Goal: Task Accomplishment & Management: Use online tool/utility

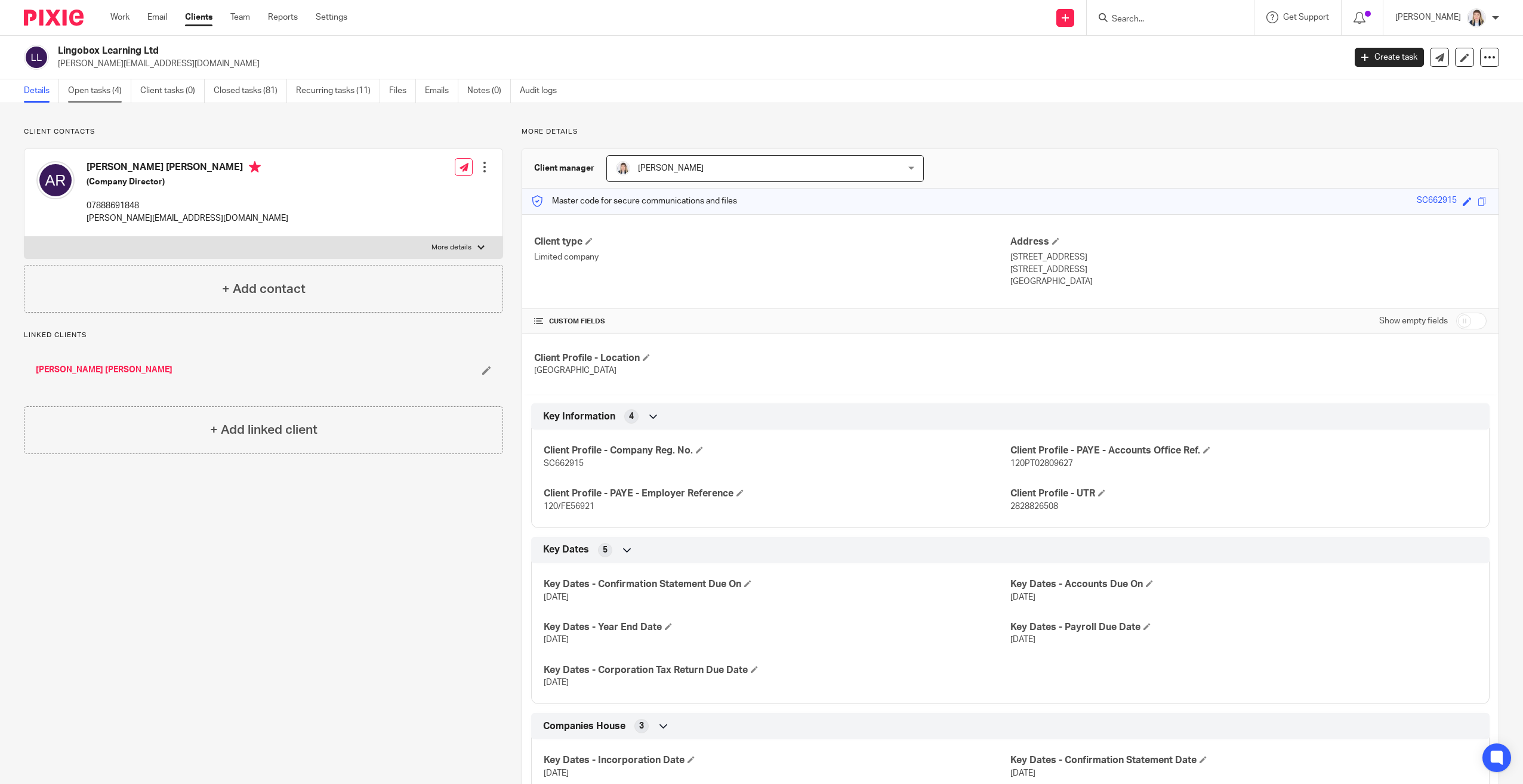
click at [104, 93] on link "Open tasks (4)" at bounding box center [100, 91] width 63 height 23
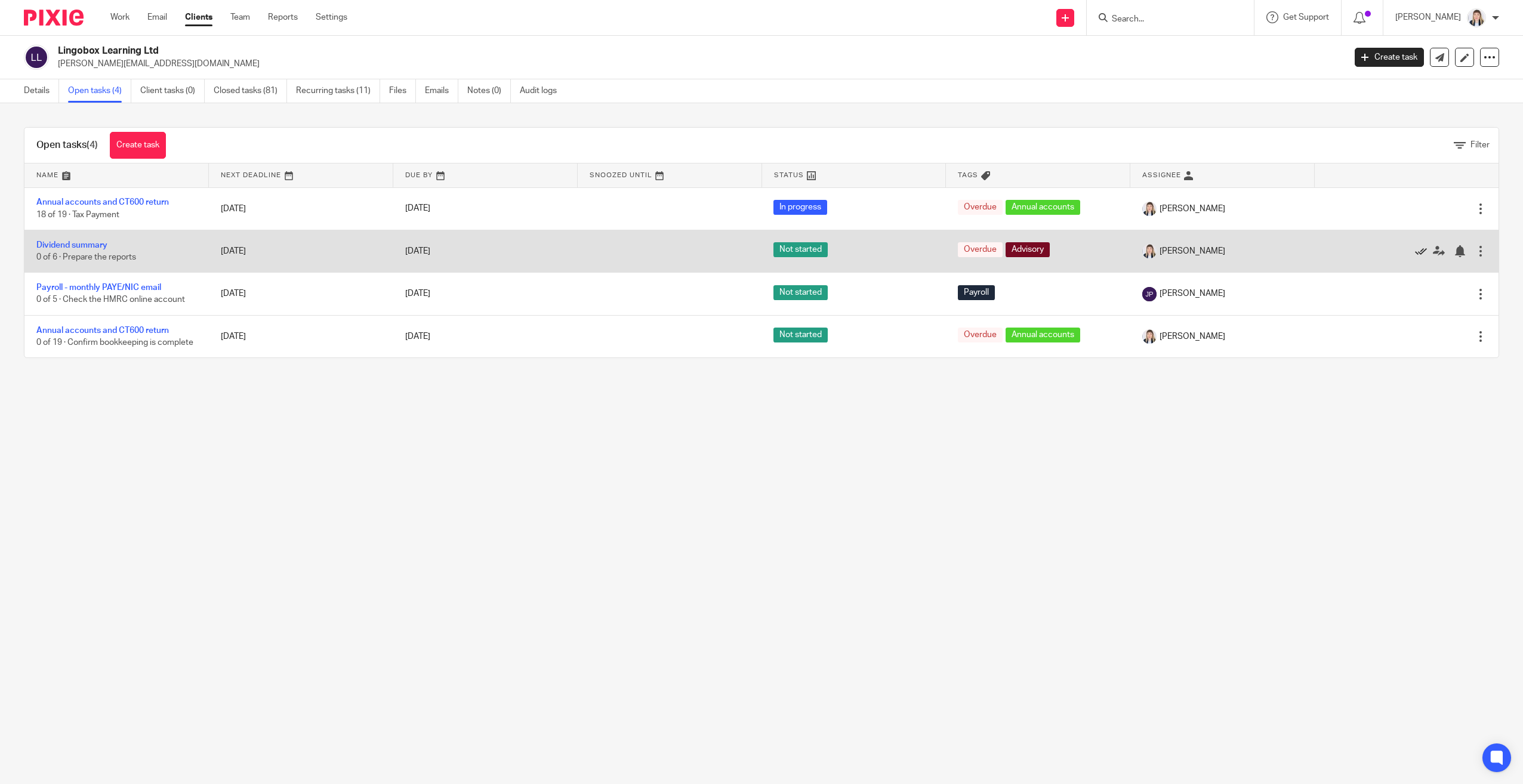
click at [1415, 250] on icon at bounding box center [1420, 251] width 12 height 12
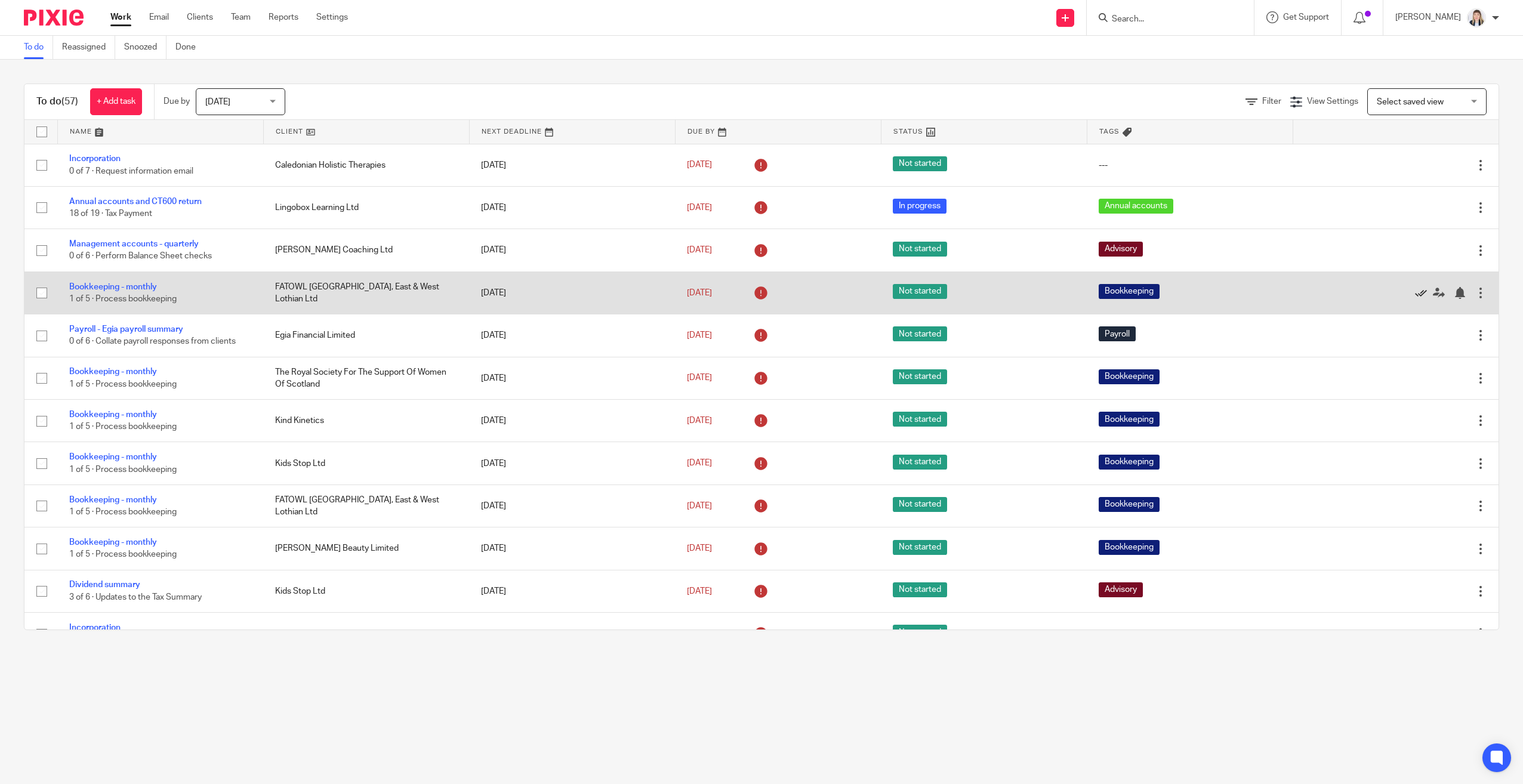
click at [1415, 294] on icon at bounding box center [1420, 292] width 12 height 12
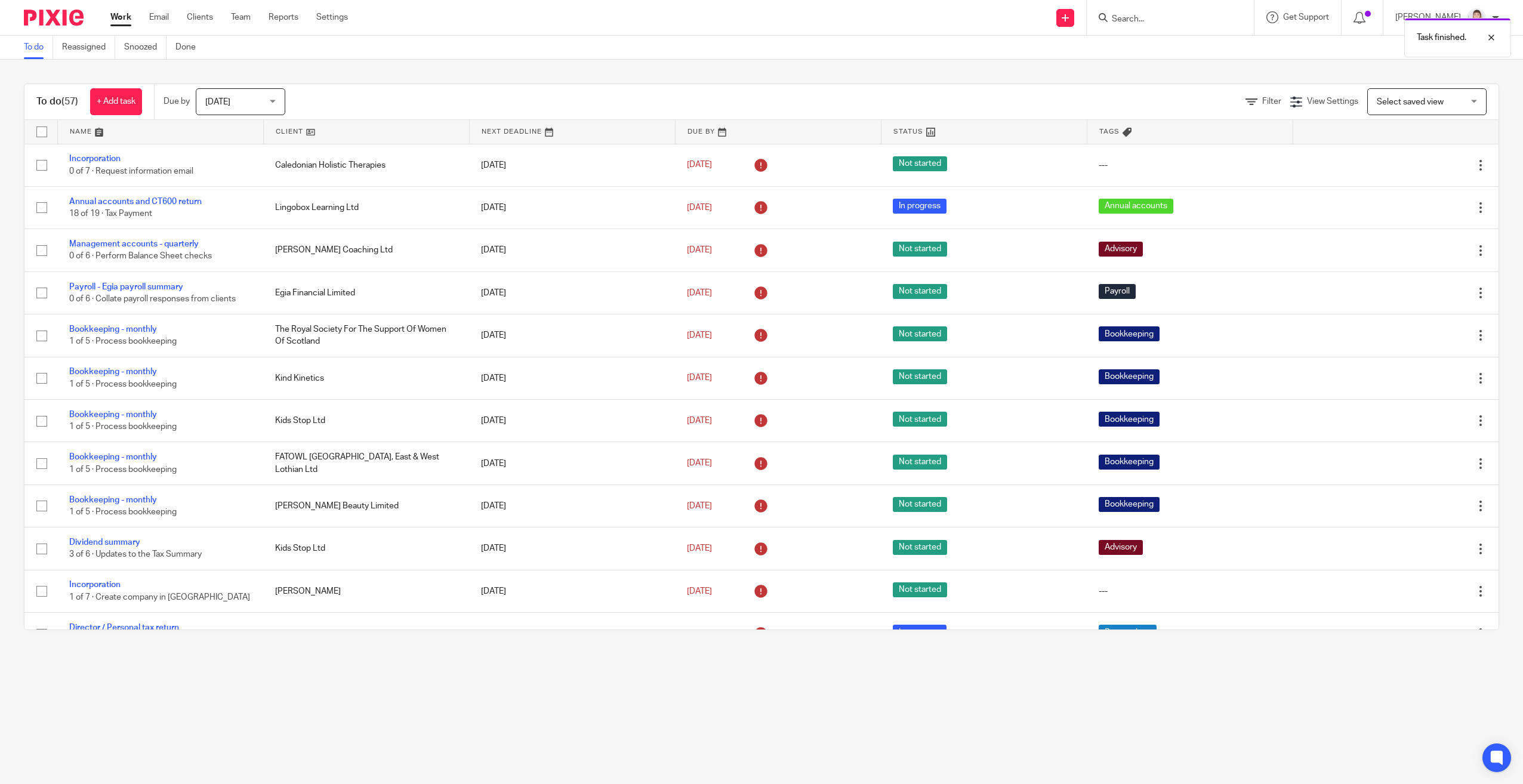
click at [1415, 294] on icon at bounding box center [1420, 292] width 12 height 12
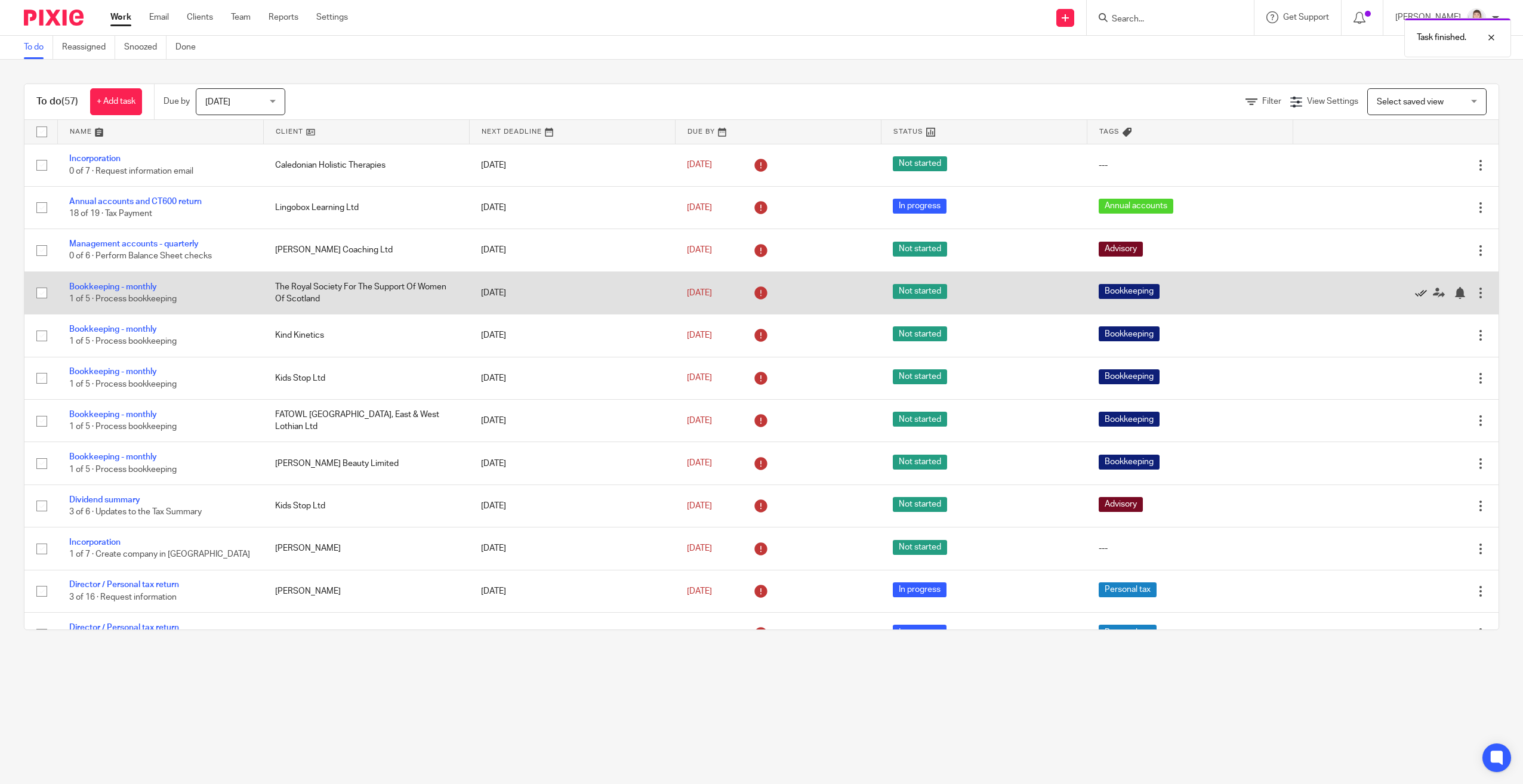
click at [1415, 293] on icon at bounding box center [1420, 292] width 12 height 12
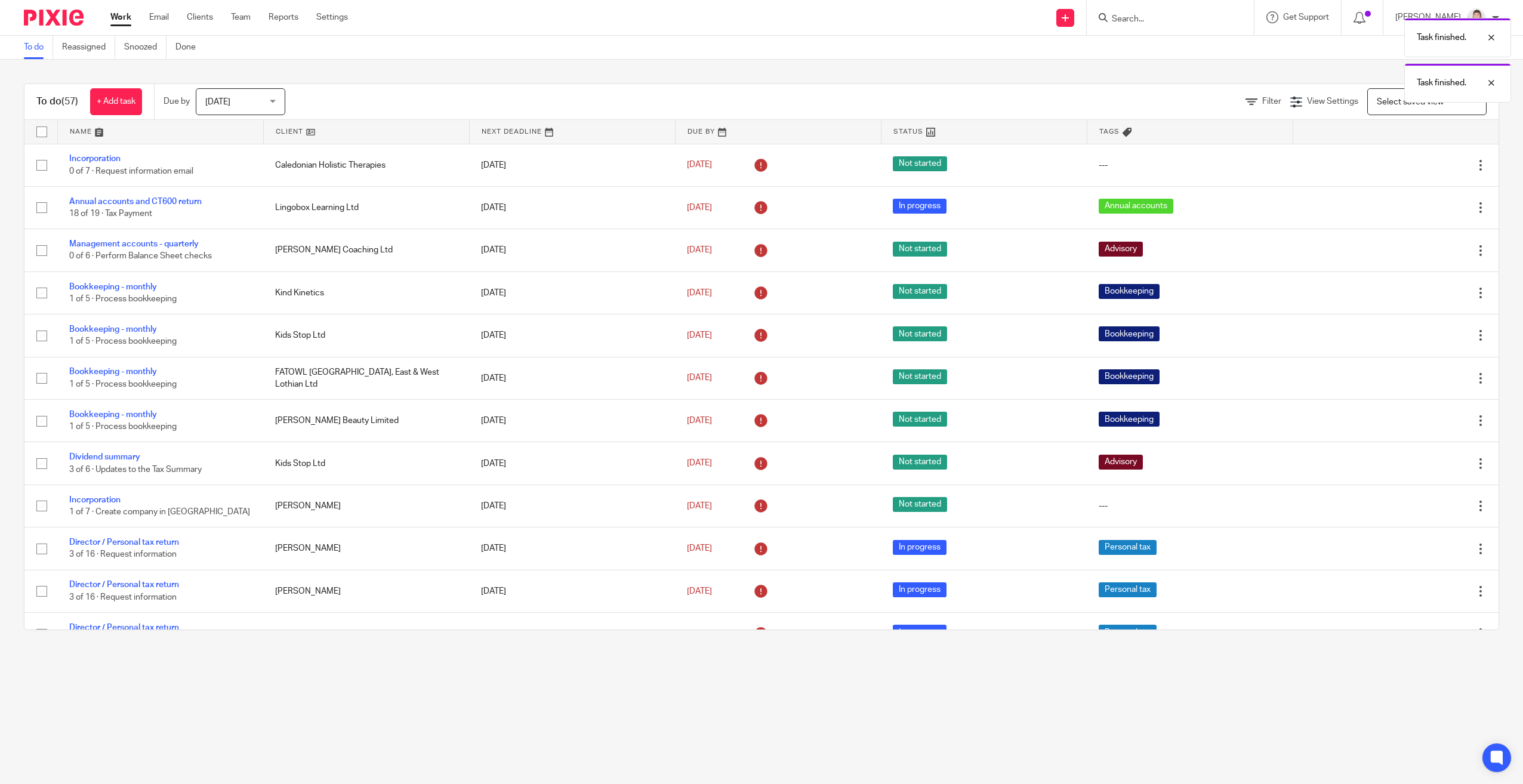
click at [1415, 293] on icon at bounding box center [1420, 292] width 12 height 12
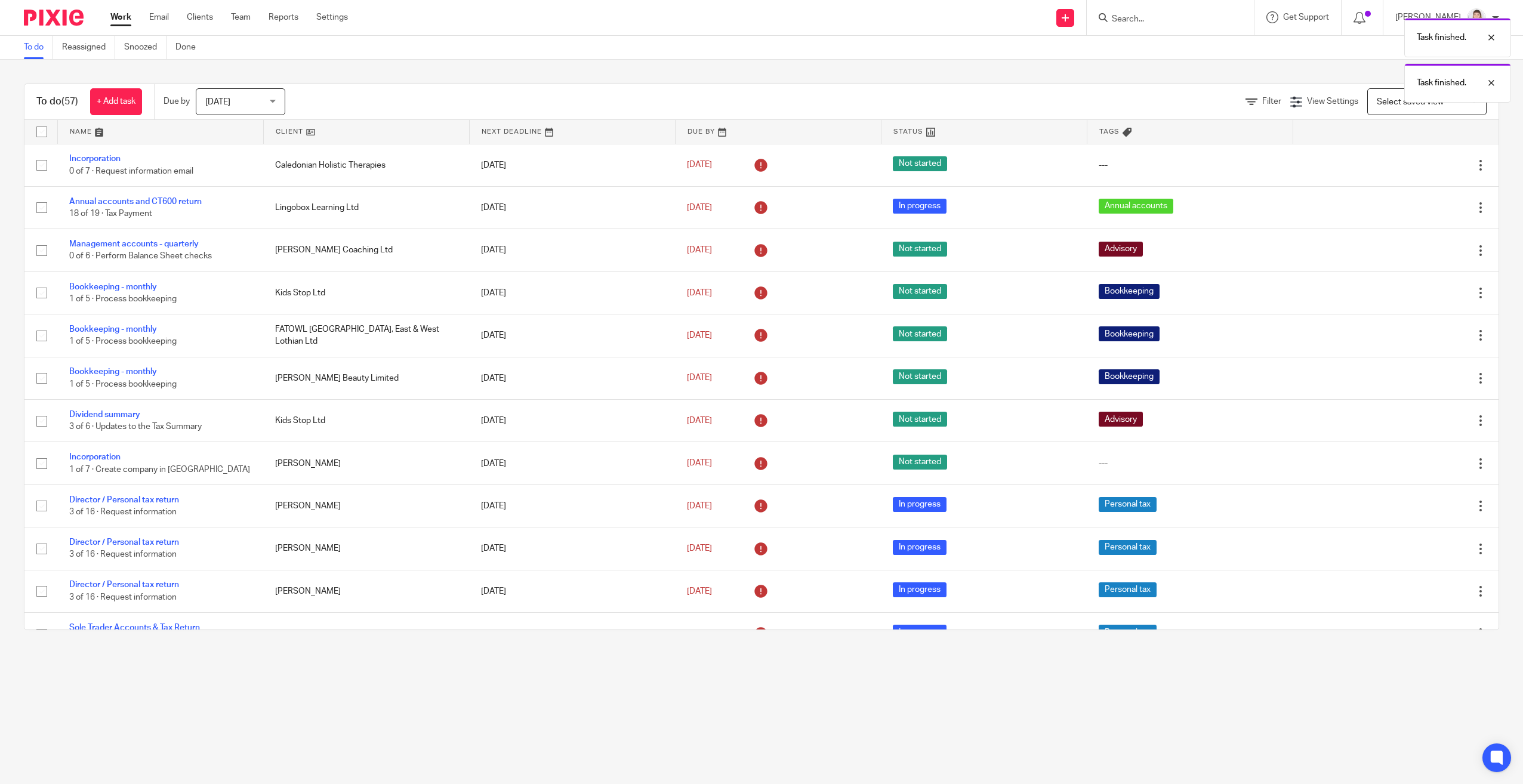
click at [1415, 293] on icon at bounding box center [1420, 292] width 12 height 12
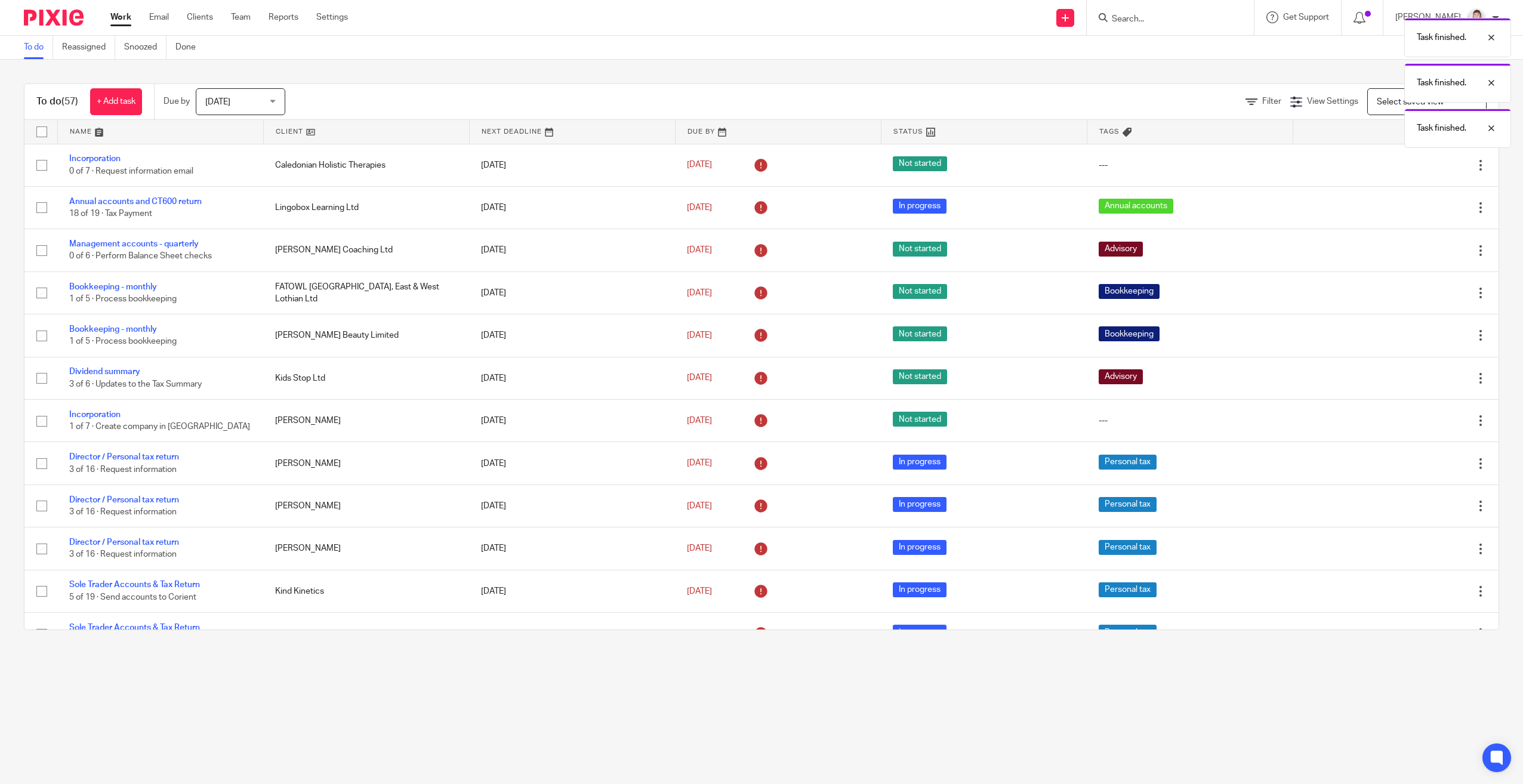
click at [1415, 293] on icon at bounding box center [1420, 292] width 12 height 12
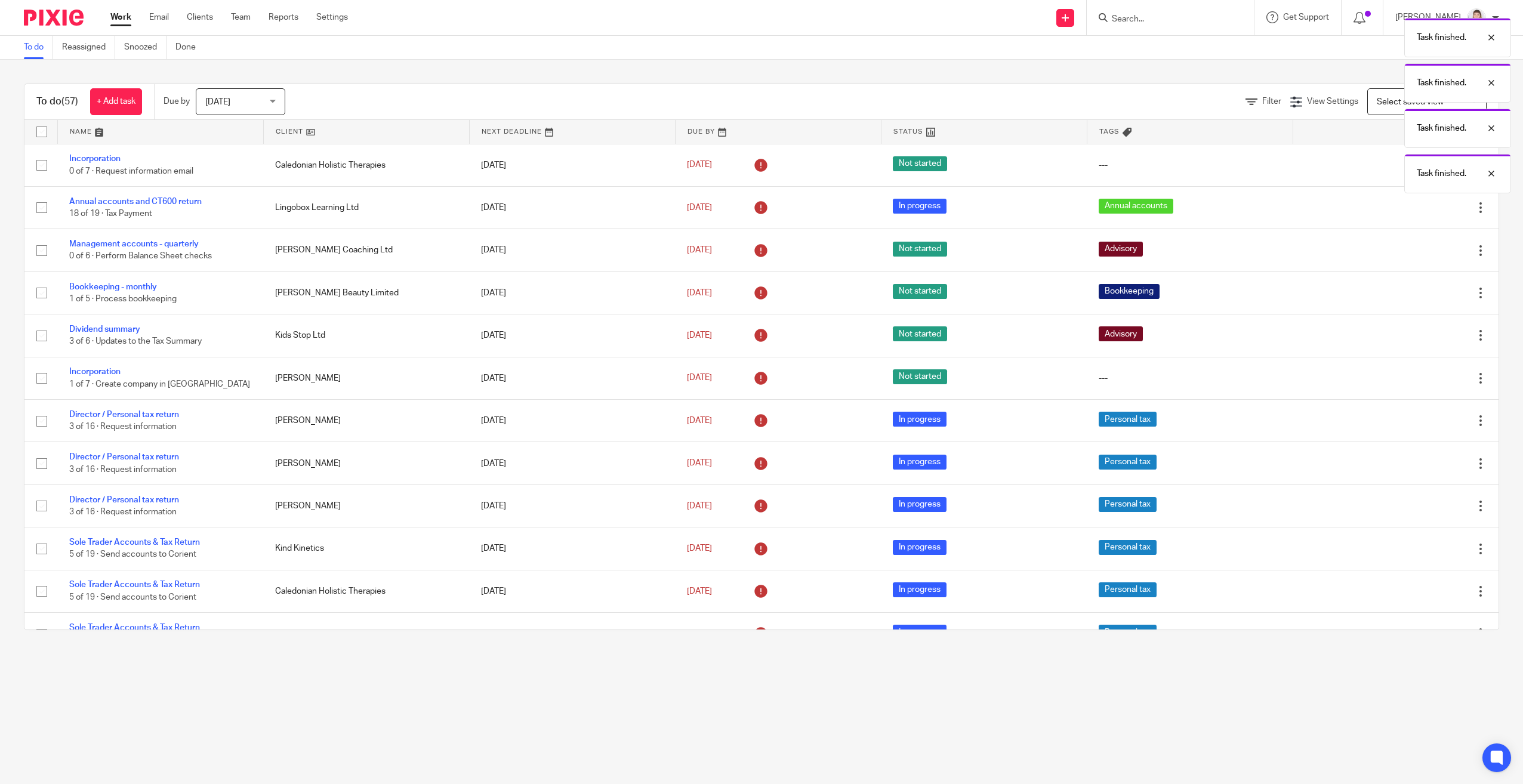
click at [1415, 293] on icon at bounding box center [1420, 292] width 12 height 12
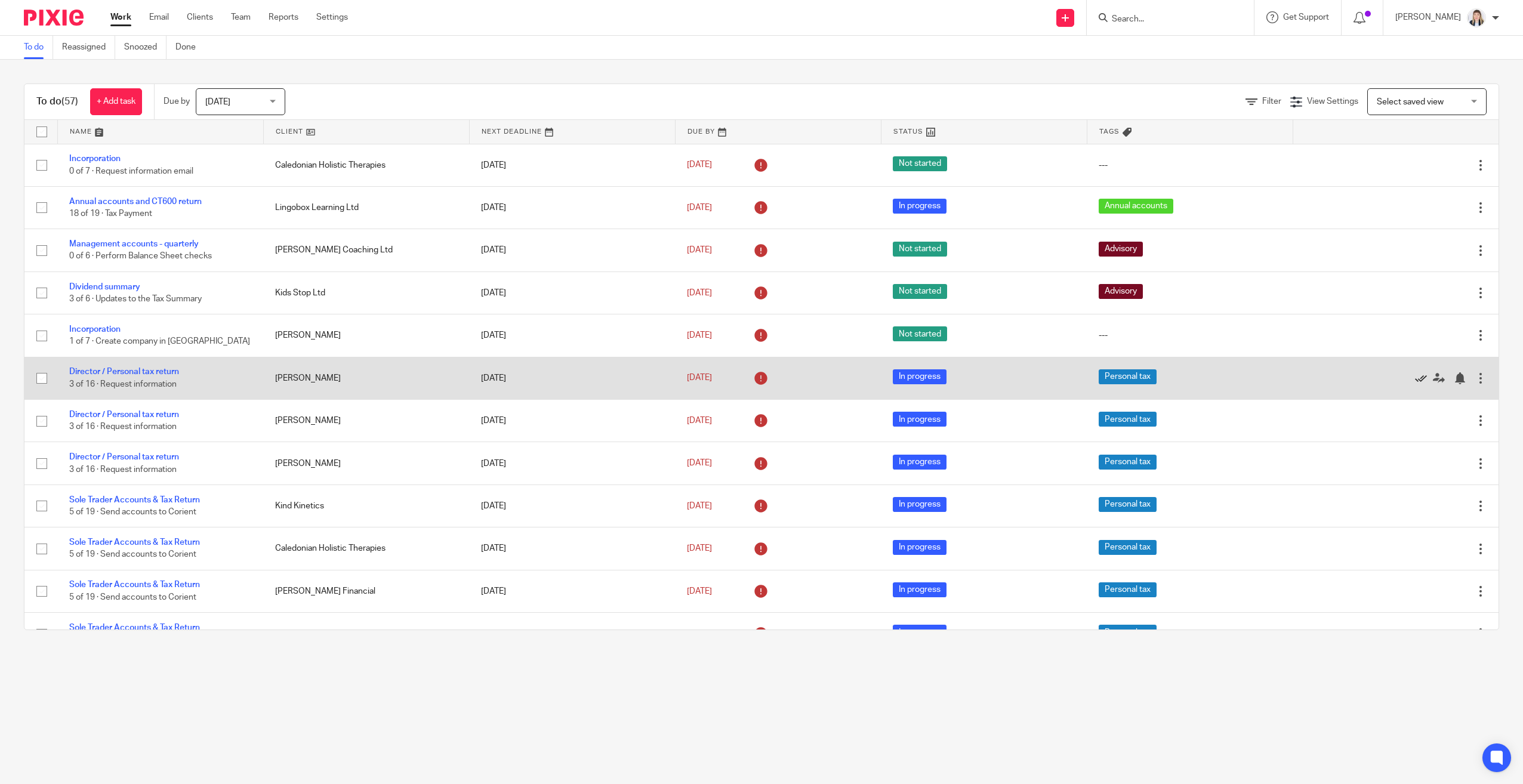
click at [1415, 378] on icon at bounding box center [1420, 378] width 12 height 12
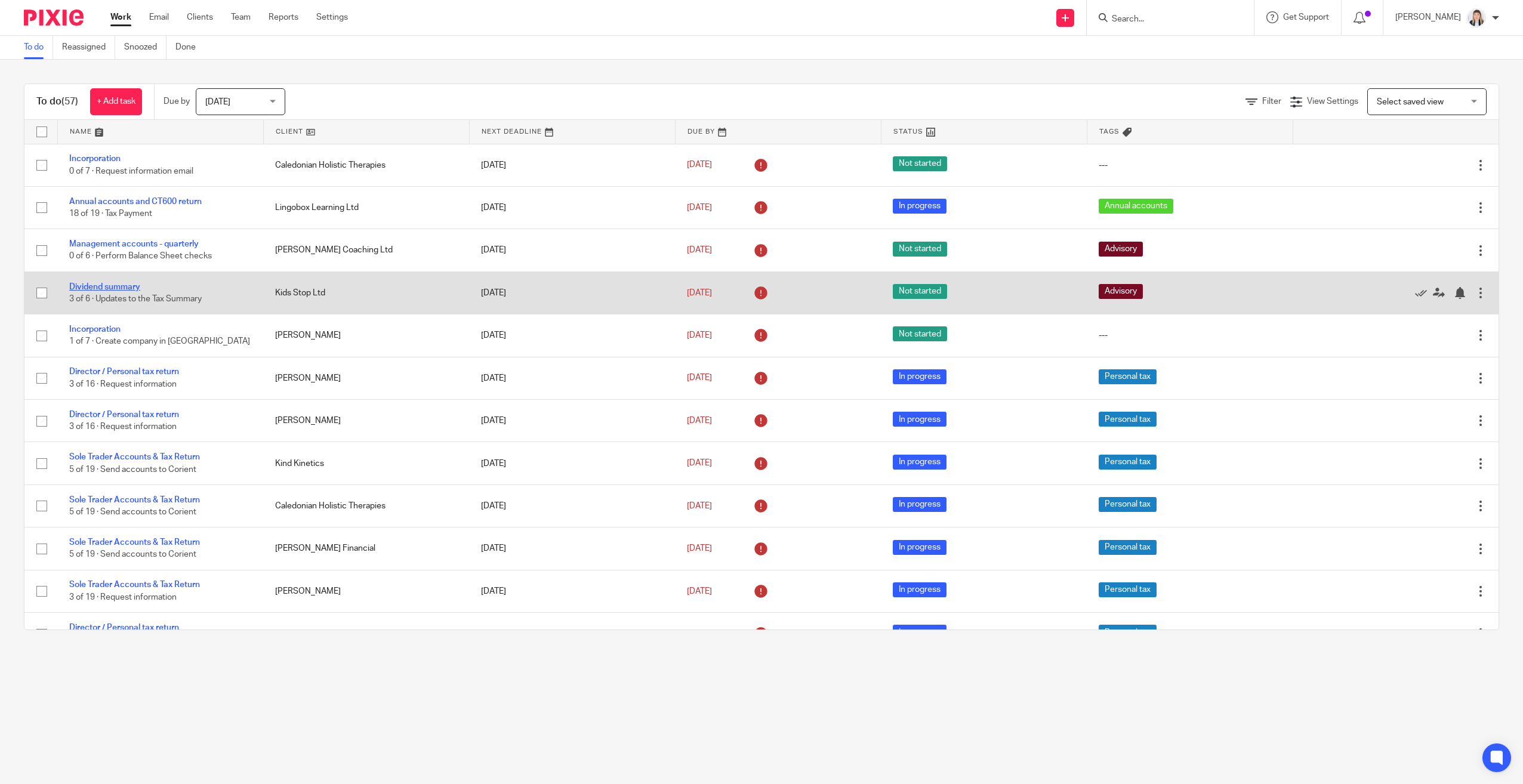
click at [112, 289] on link "Dividend summary" at bounding box center [104, 287] width 71 height 8
